Goal: Check status: Check status

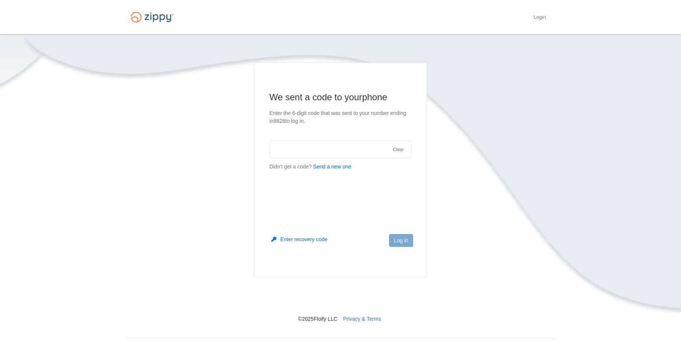
click at [343, 168] on button "Send a new one" at bounding box center [332, 167] width 38 height 8
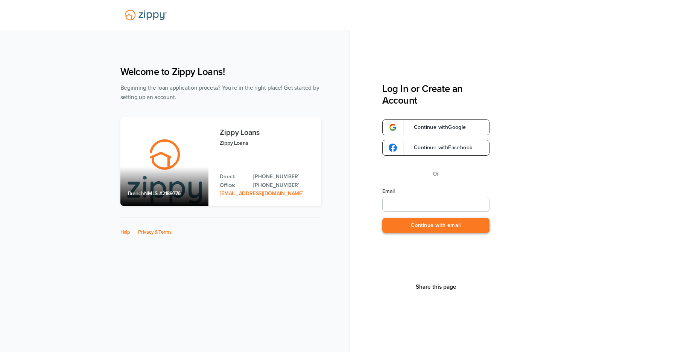
type input "**********"
click at [440, 231] on button "Continue with email" at bounding box center [435, 225] width 107 height 15
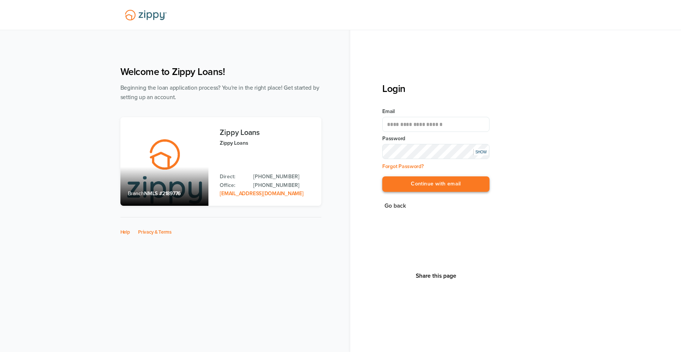
click at [436, 185] on button "Continue with email" at bounding box center [435, 183] width 107 height 15
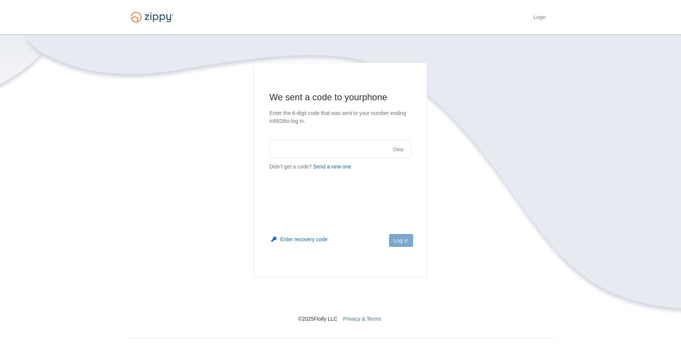
click at [325, 154] on input "text" at bounding box center [340, 149] width 142 height 18
type input "******"
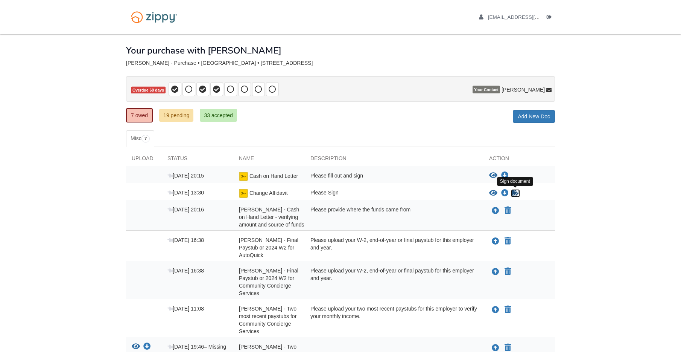
click at [515, 191] on icon "Sign Form" at bounding box center [515, 193] width 8 height 8
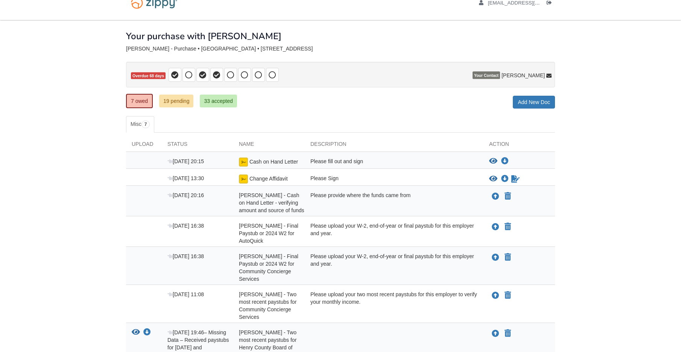
scroll to position [13, 0]
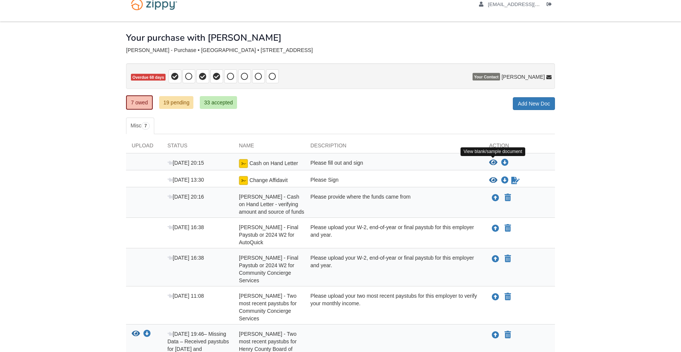
click at [493, 164] on icon "View Cash on Hand Letter" at bounding box center [493, 163] width 8 height 8
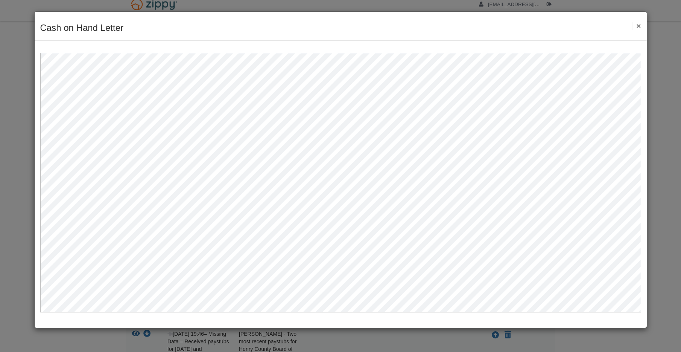
click at [636, 27] on button "×" at bounding box center [636, 26] width 9 height 8
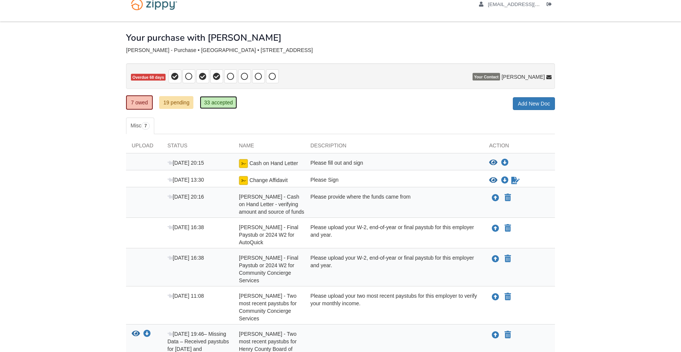
click at [210, 105] on link "33 accepted" at bounding box center [218, 102] width 37 height 13
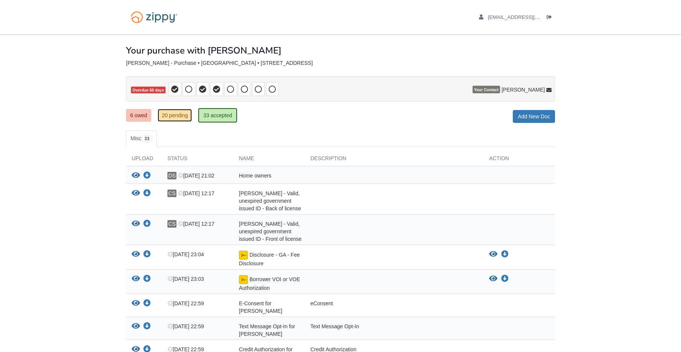
click at [184, 115] on link "20 pending" at bounding box center [175, 115] width 34 height 13
